Goal: Find specific page/section

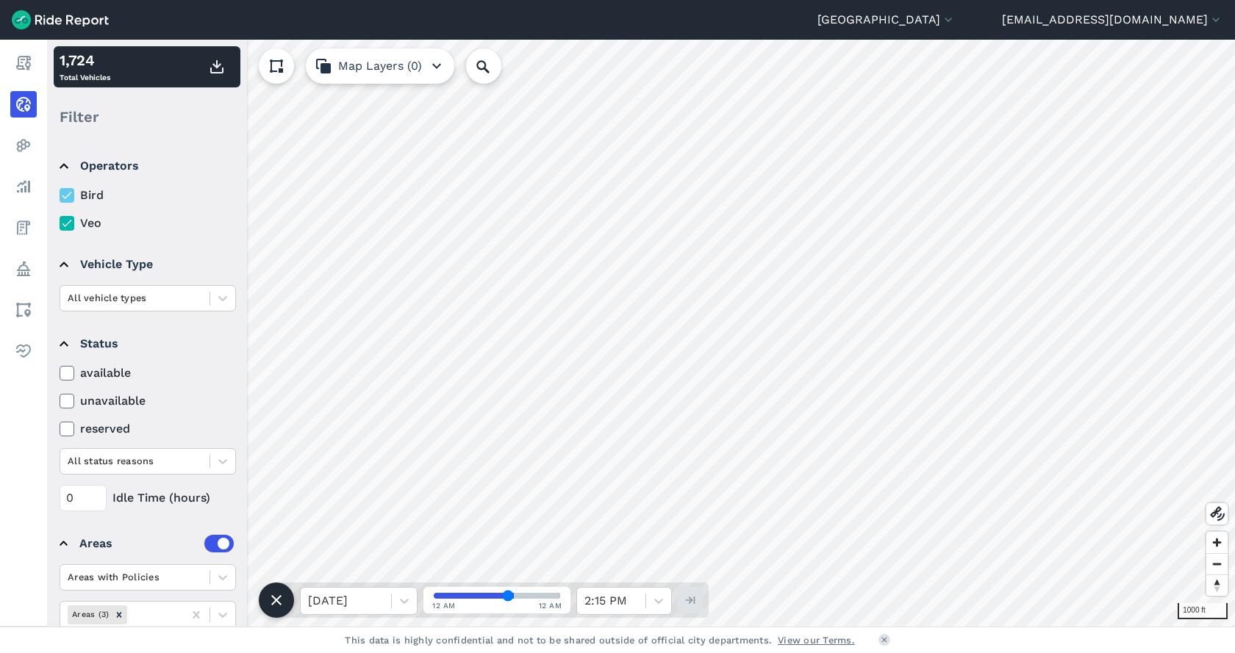
click at [428, 70] on icon "button" at bounding box center [437, 66] width 18 height 18
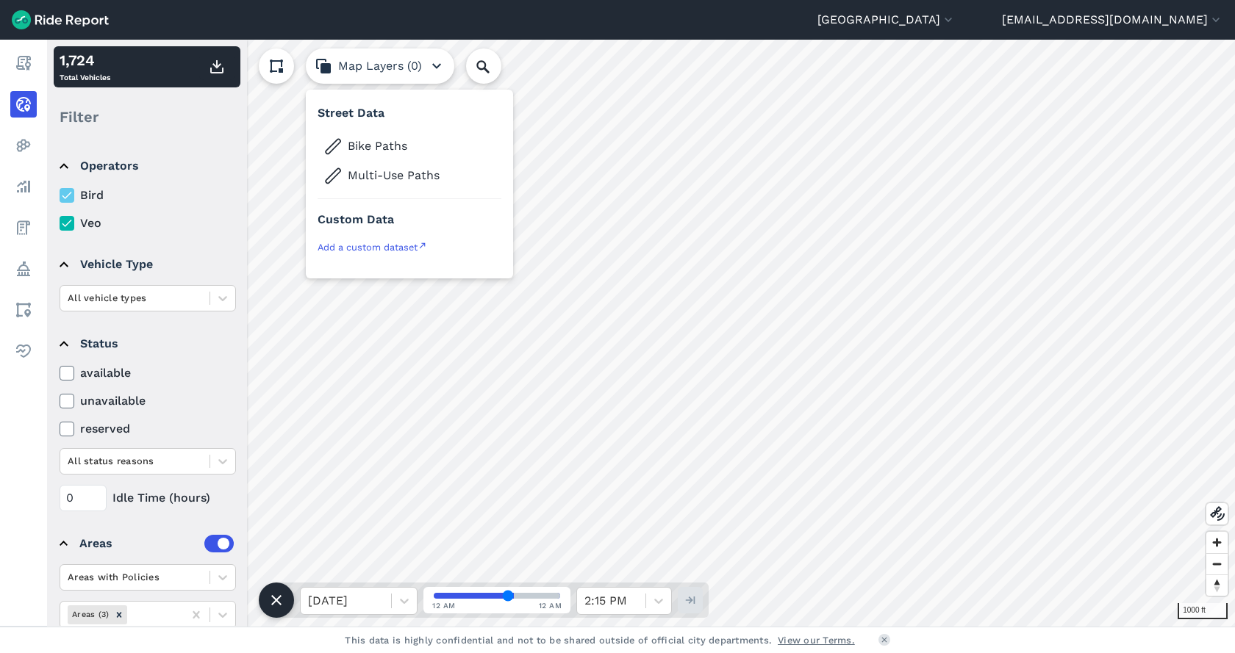
click at [428, 70] on icon "button" at bounding box center [437, 66] width 18 height 18
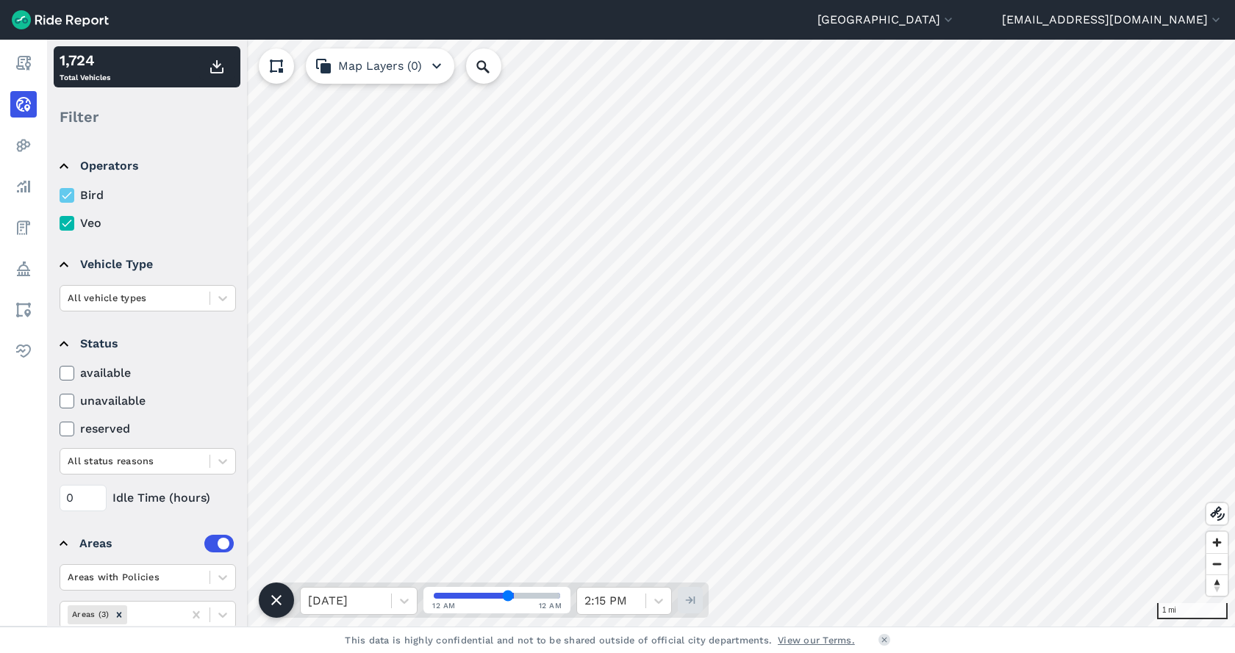
click at [539, 634] on div "[GEOGRAPHIC_DATA] [GEOGRAPHIC_DATA] [GEOGRAPHIC_DATA] [EMAIL_ADDRESS][DOMAIN_NA…" at bounding box center [617, 326] width 1235 height 653
click at [72, 198] on icon at bounding box center [66, 195] width 13 height 15
click at [60, 196] on input "Bird" at bounding box center [60, 192] width 0 height 10
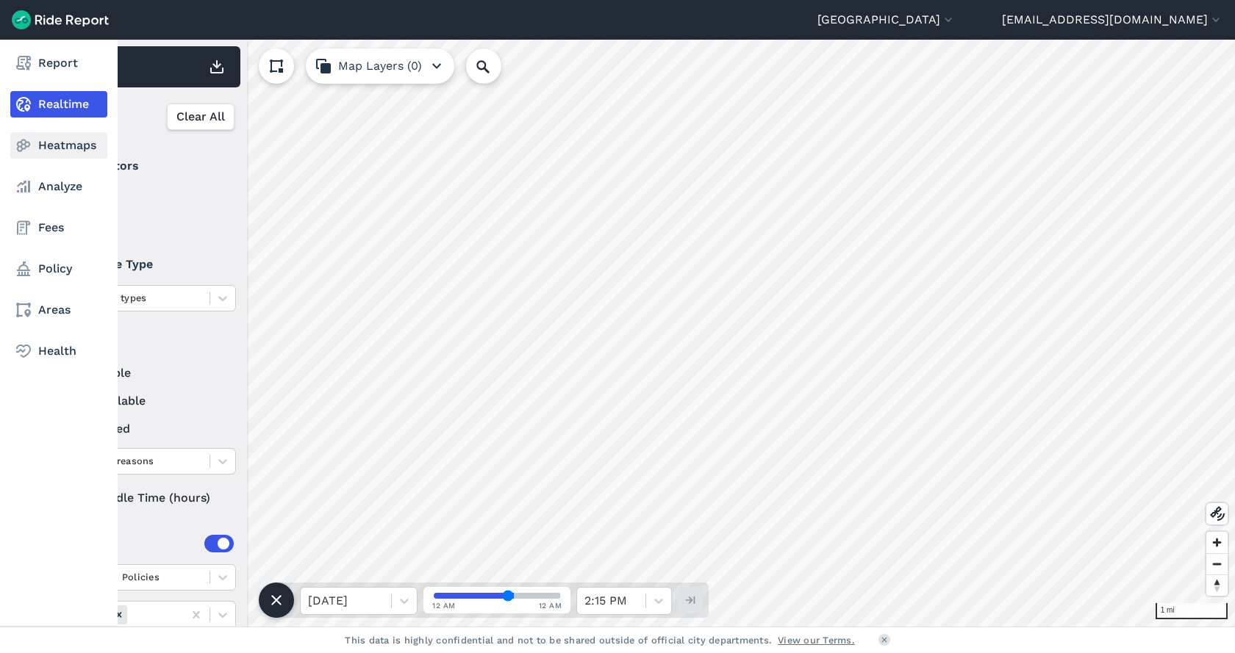
click at [48, 148] on link "Heatmaps" at bounding box center [58, 145] width 97 height 26
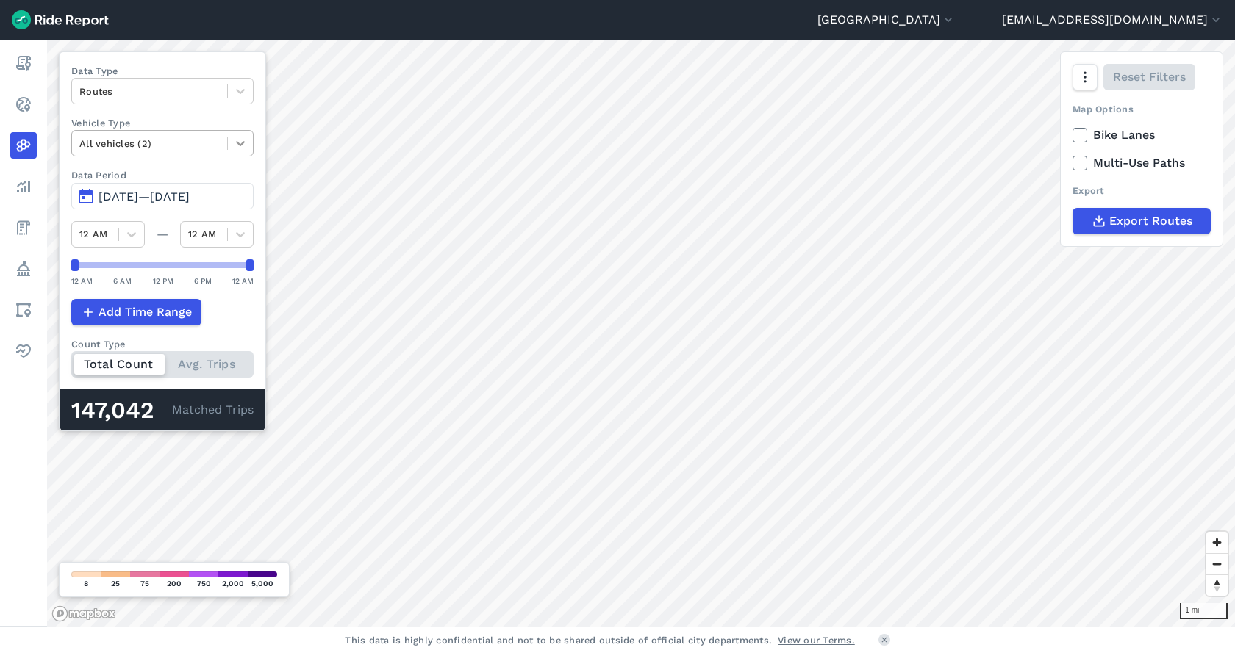
click at [248, 143] on icon at bounding box center [240, 143] width 15 height 15
click at [240, 88] on icon at bounding box center [240, 91] width 15 height 15
